Goal: Information Seeking & Learning: Find specific fact

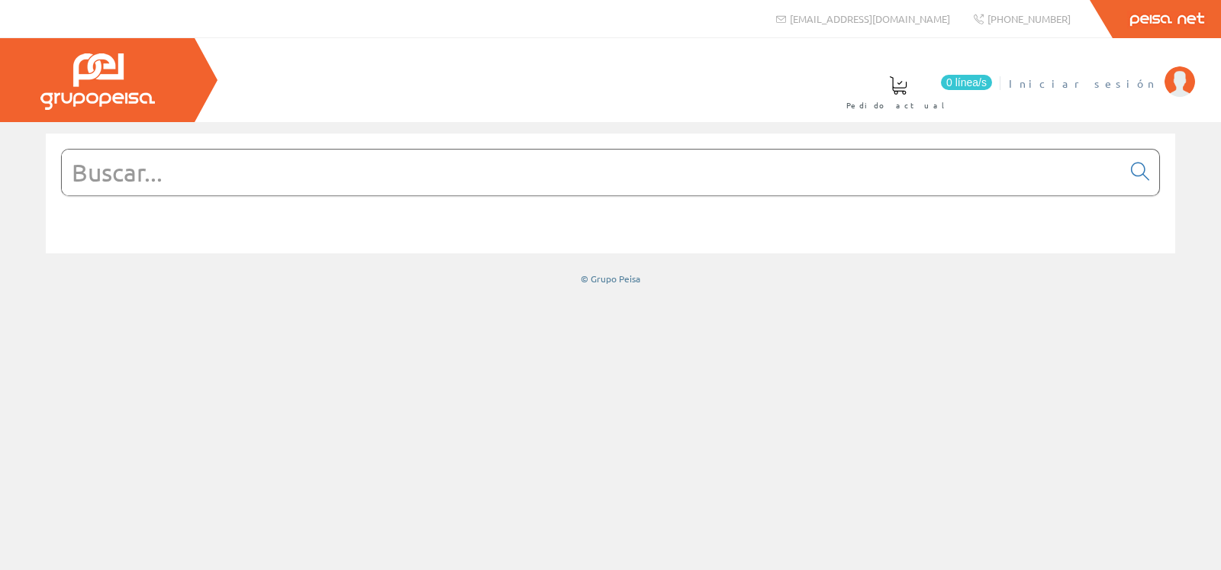
click at [1141, 81] on span "Iniciar sesión" at bounding box center [1083, 83] width 148 height 15
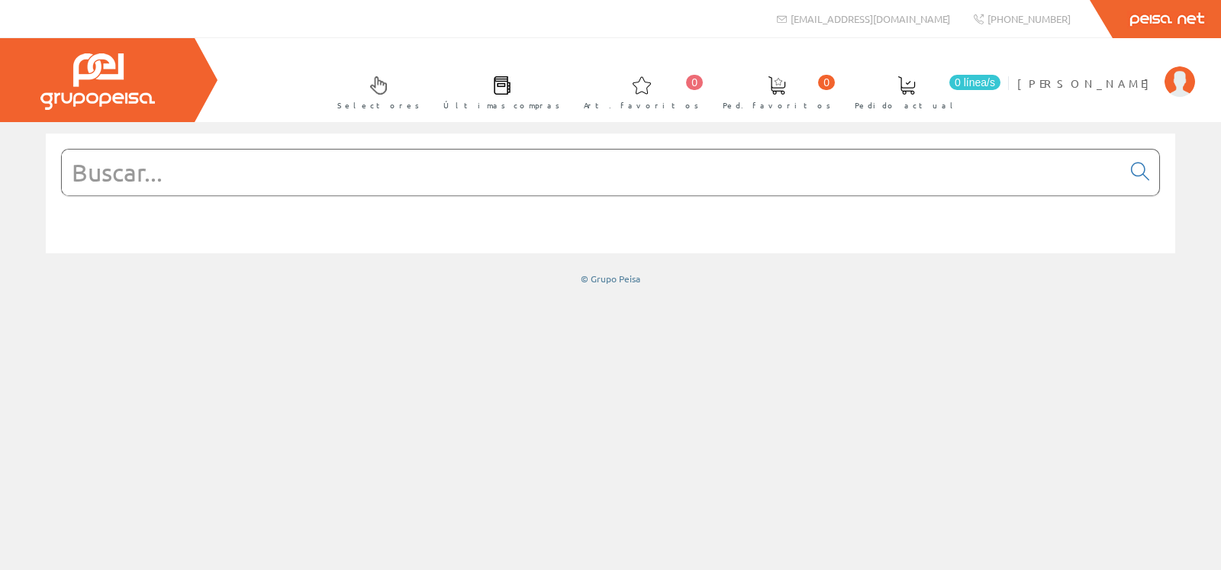
click at [500, 180] on input "text" at bounding box center [592, 173] width 1060 height 46
paste input "7214481"
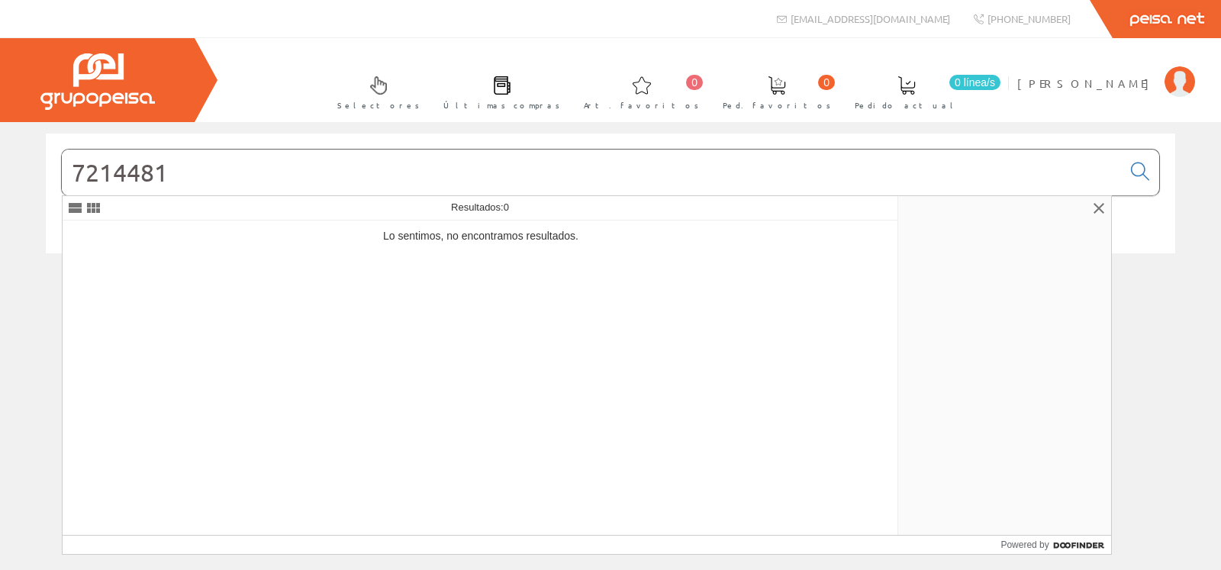
type input "7214481"
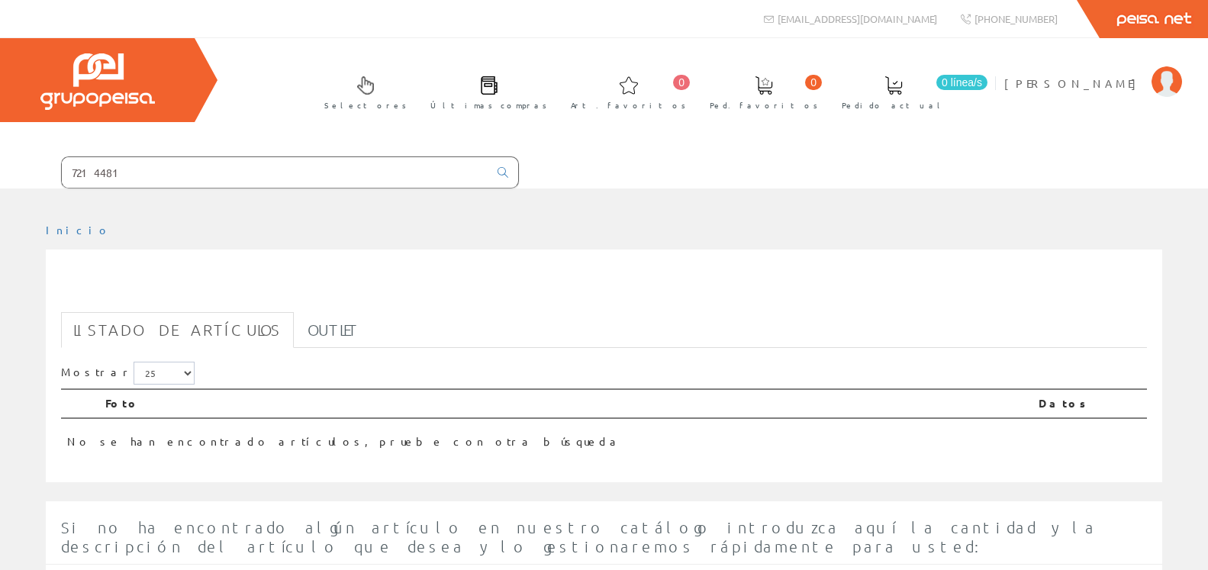
drag, startPoint x: 198, startPoint y: 175, endPoint x: 72, endPoint y: 184, distance: 127.0
click at [73, 183] on input "7214481" at bounding box center [275, 172] width 427 height 31
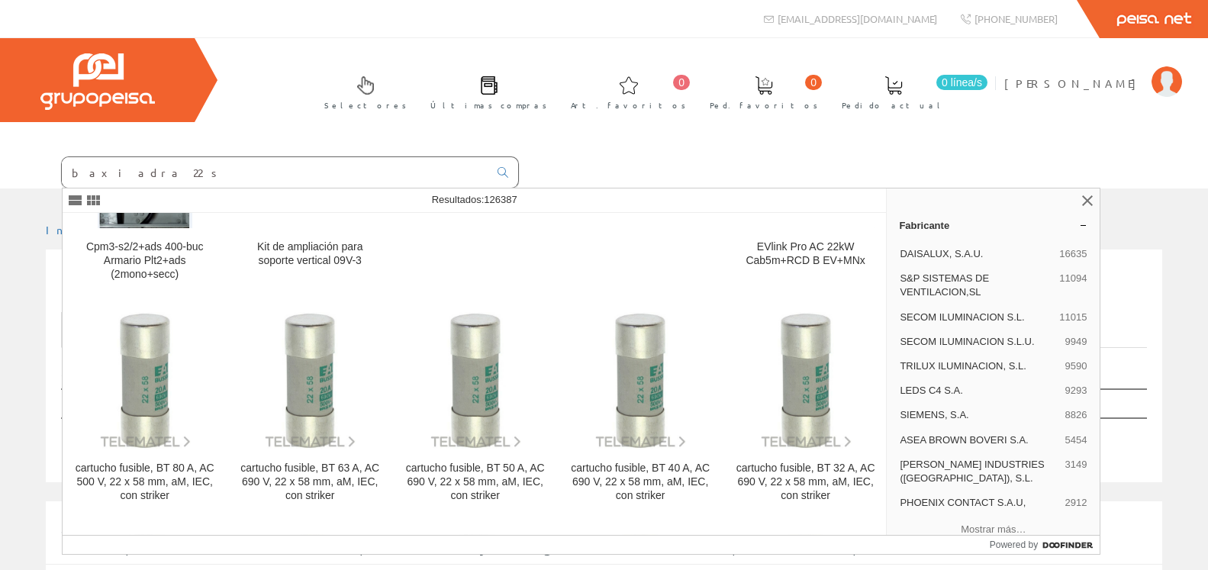
scroll to position [1448, 0]
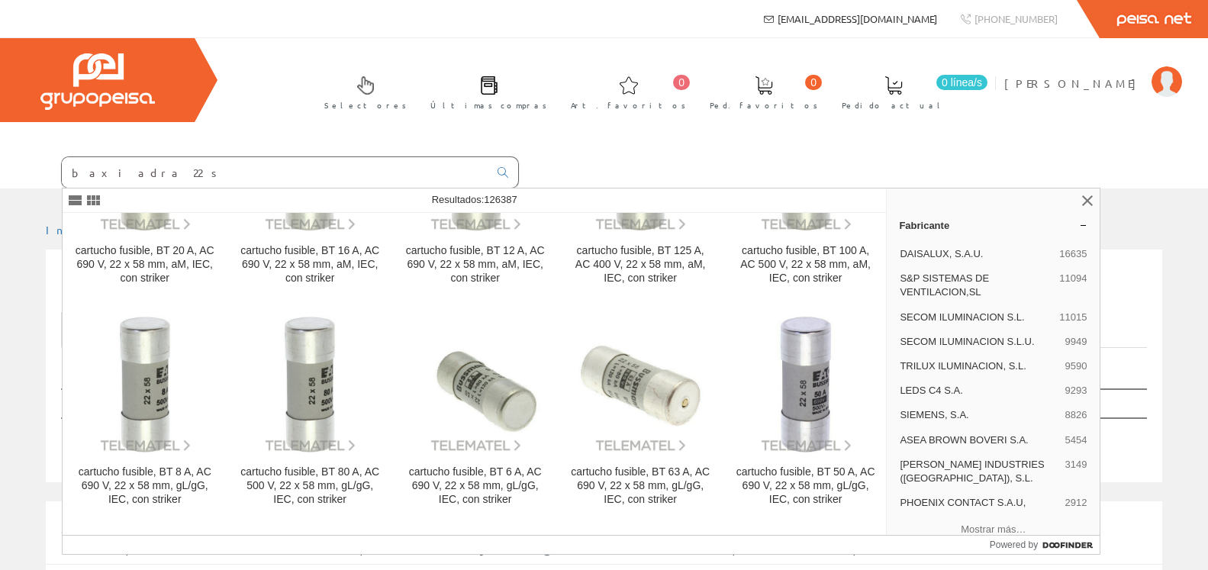
type input "baxi adra 22 s"
